Goal: Information Seeking & Learning: Find specific fact

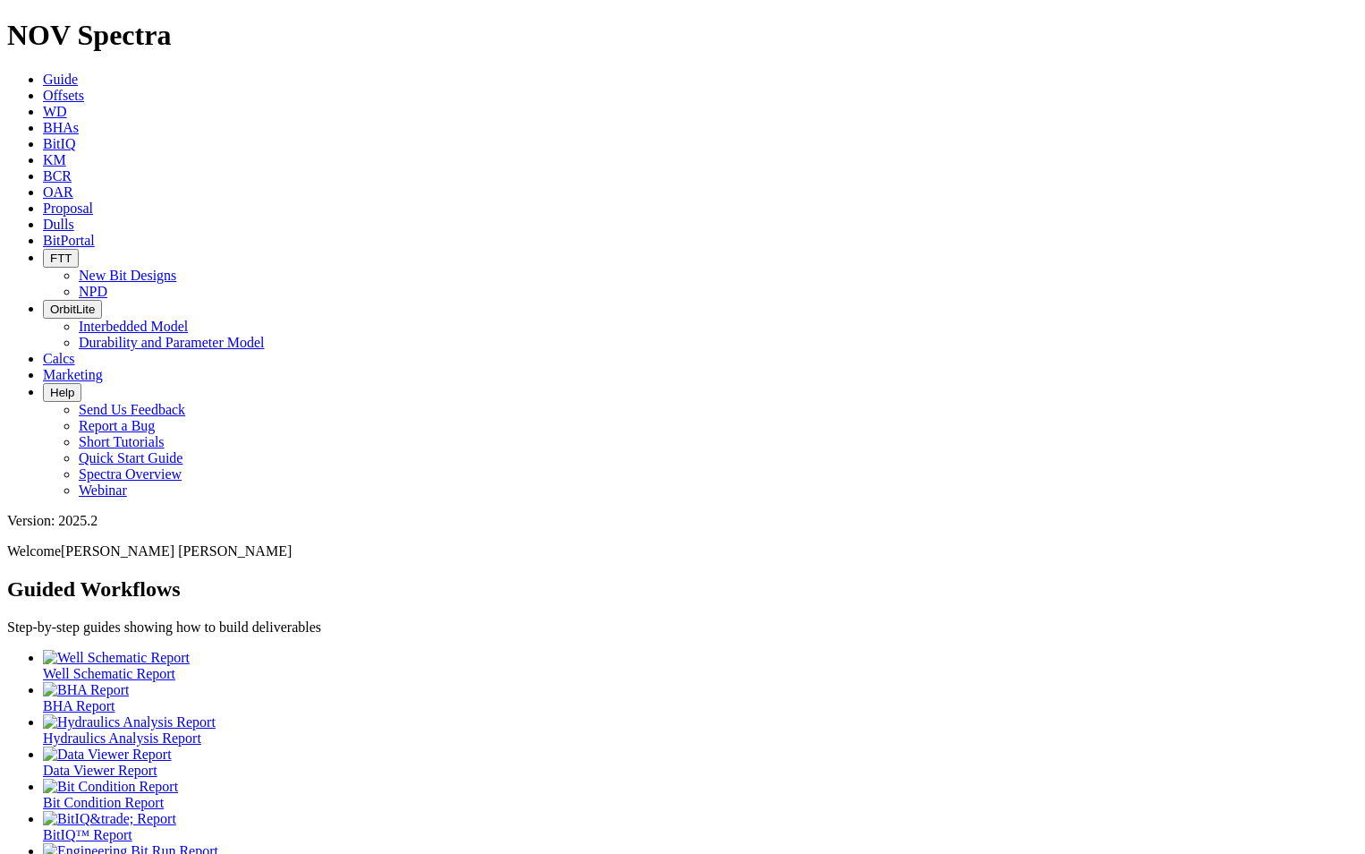
click at [84, 88] on link "Offsets" at bounding box center [63, 95] width 41 height 15
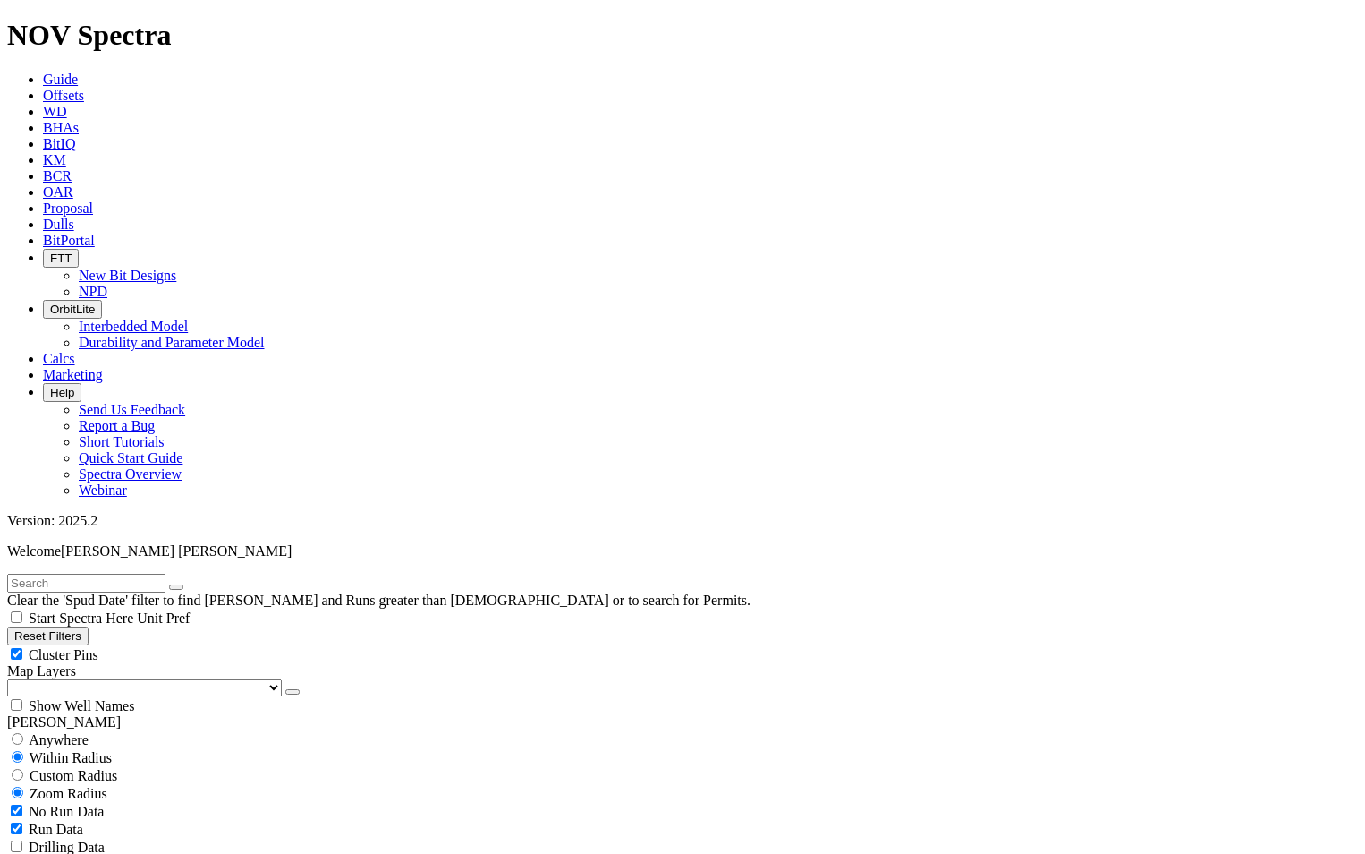
click at [162, 574] on input "text" at bounding box center [86, 583] width 158 height 19
type input "A315762"
click at [46, 732] on span "Anywhere" at bounding box center [59, 739] width 60 height 15
radio input "true"
radio input "false"
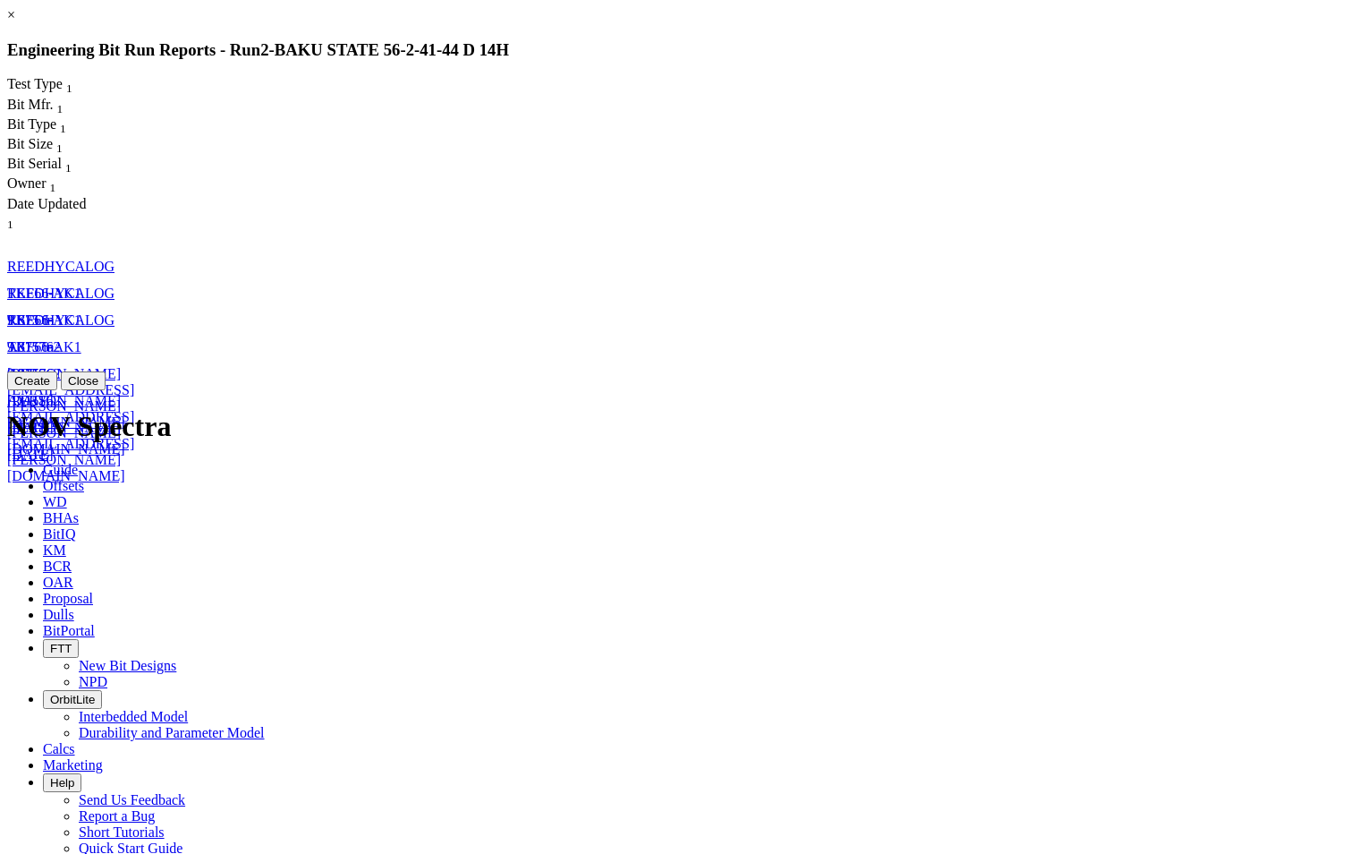
click at [115, 259] on span "REEDHYCALOG" at bounding box center [60, 266] width 107 height 15
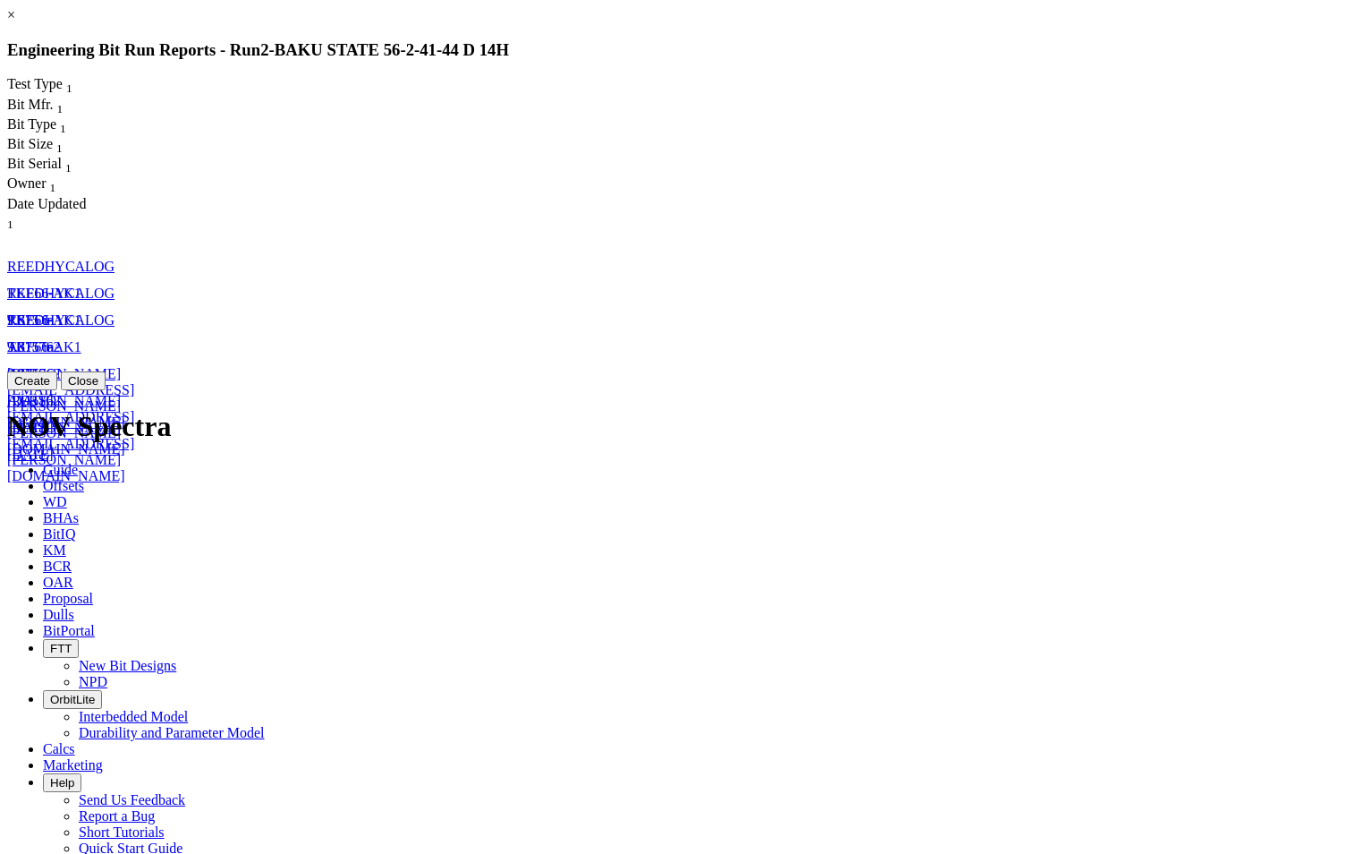
click at [54, 420] on span "[DATE]" at bounding box center [30, 427] width 47 height 15
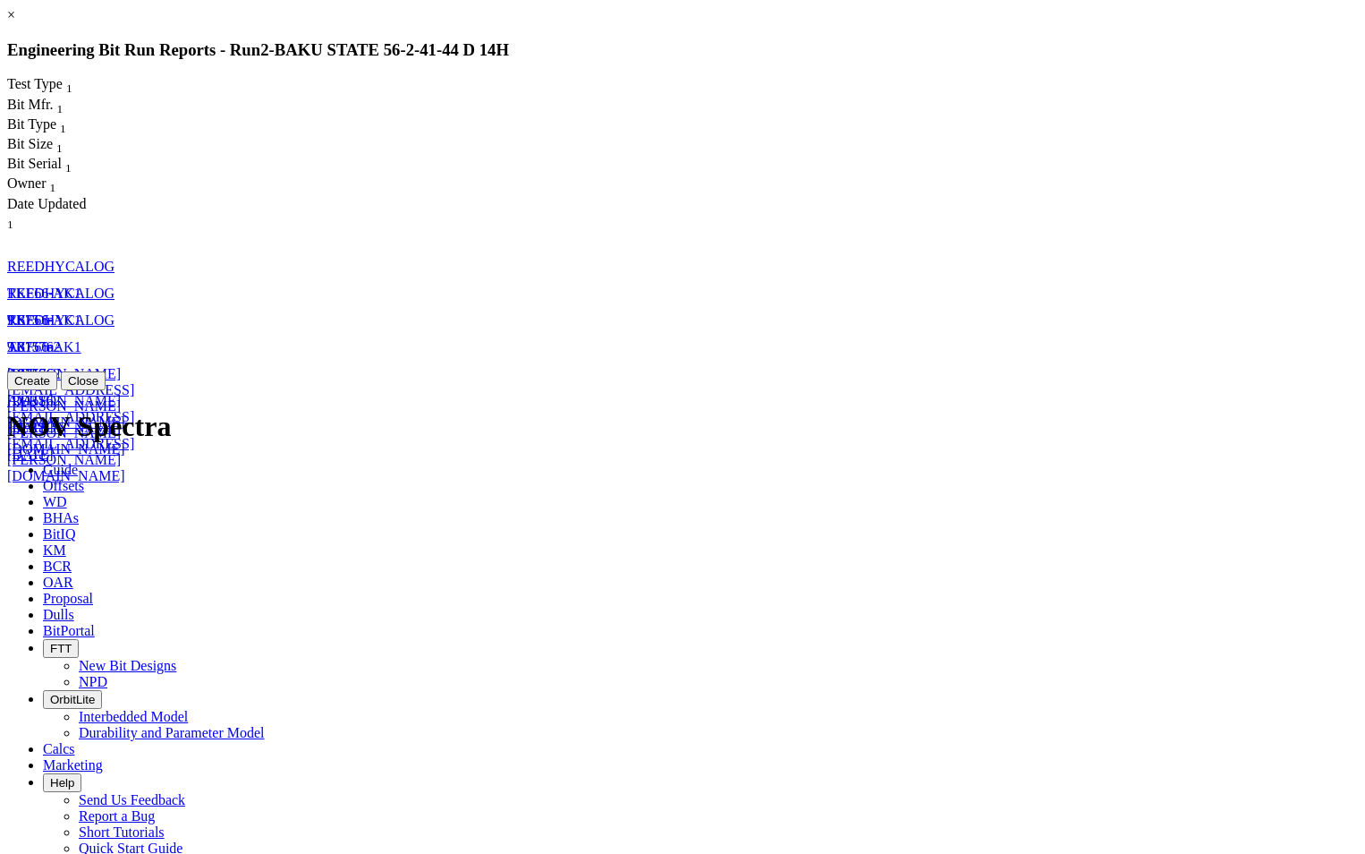
click at [134, 420] on span "[PERSON_NAME][EMAIL_ADDRESS][PERSON_NAME][DOMAIN_NAME]" at bounding box center [70, 452] width 127 height 64
